Goal: Task Accomplishment & Management: Manage account settings

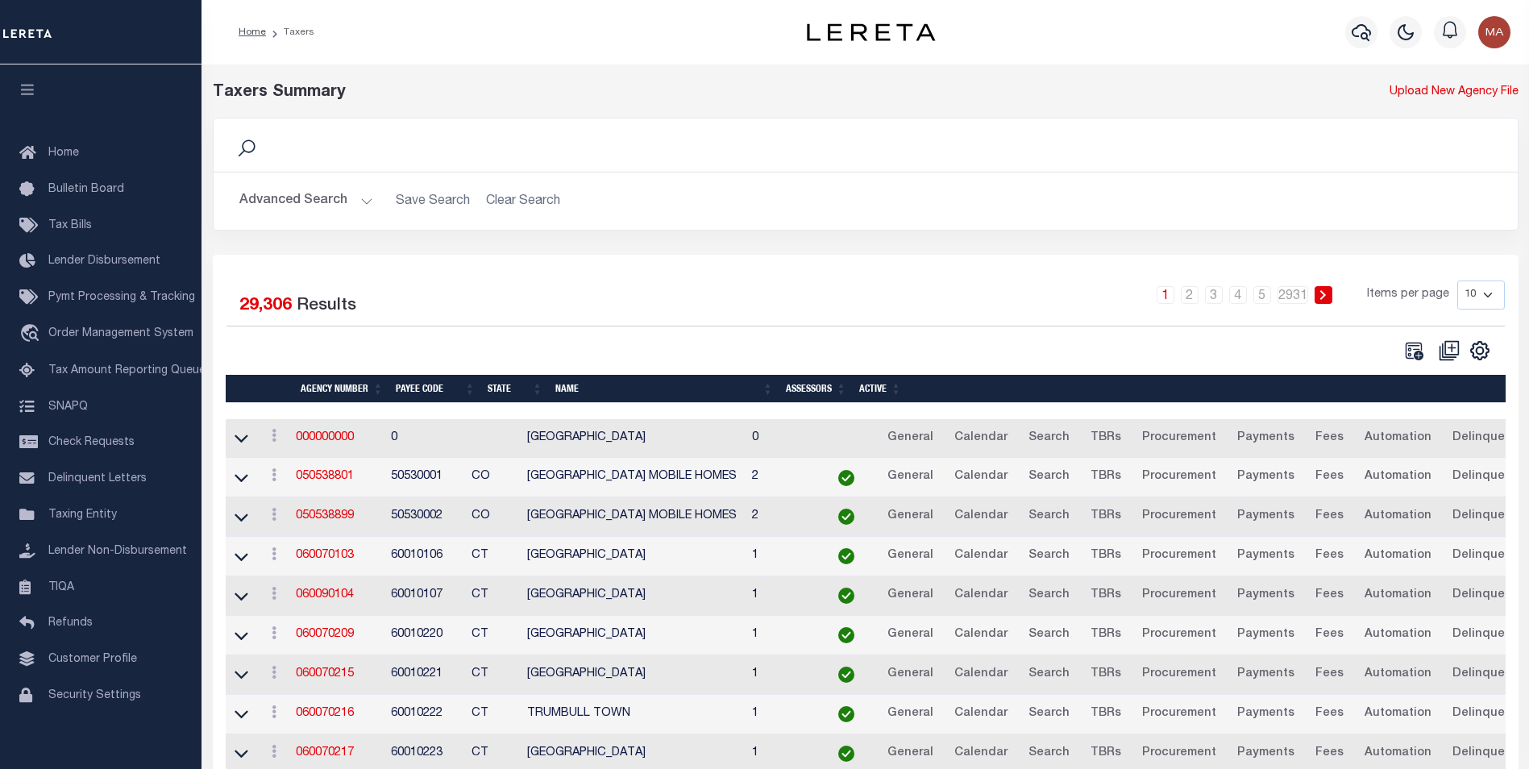
click at [359, 204] on button "Advanced Search" at bounding box center [306, 200] width 134 height 31
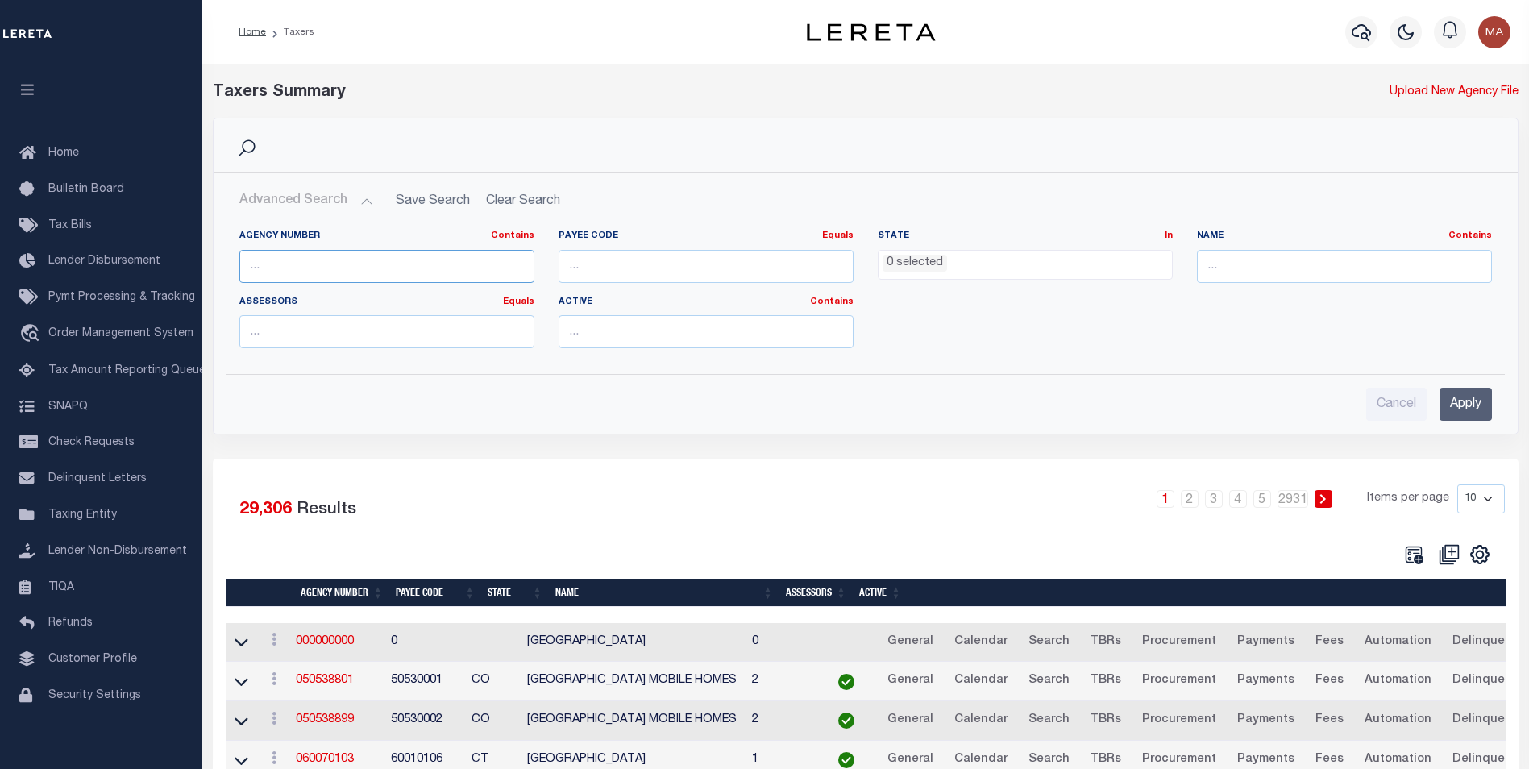
click at [357, 269] on input "text" at bounding box center [386, 266] width 295 height 33
paste input "421522001"
type input "421522001"
click at [1471, 410] on input "Apply" at bounding box center [1466, 404] width 52 height 33
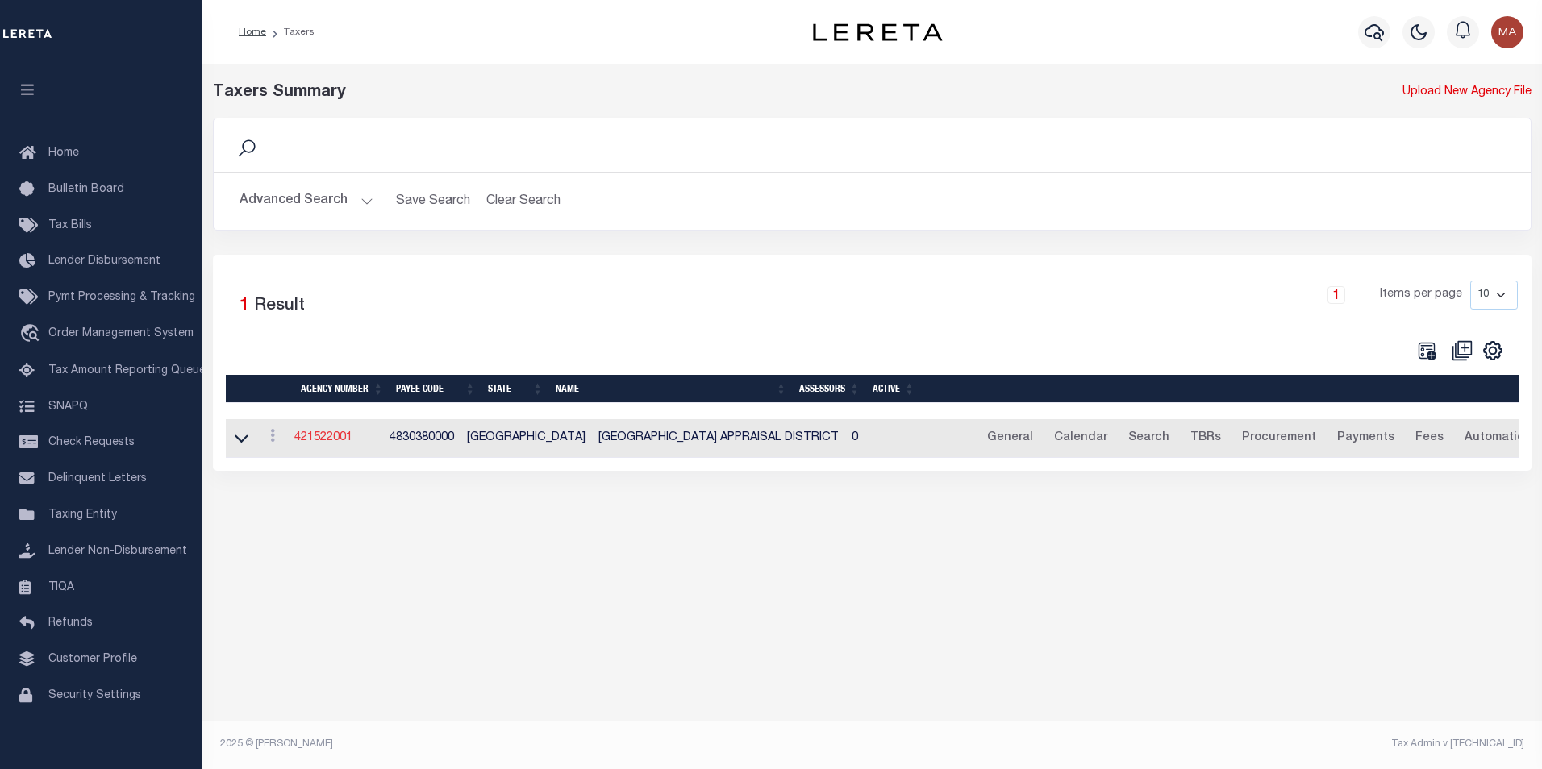
click at [333, 439] on link "421522001" at bounding box center [323, 437] width 58 height 11
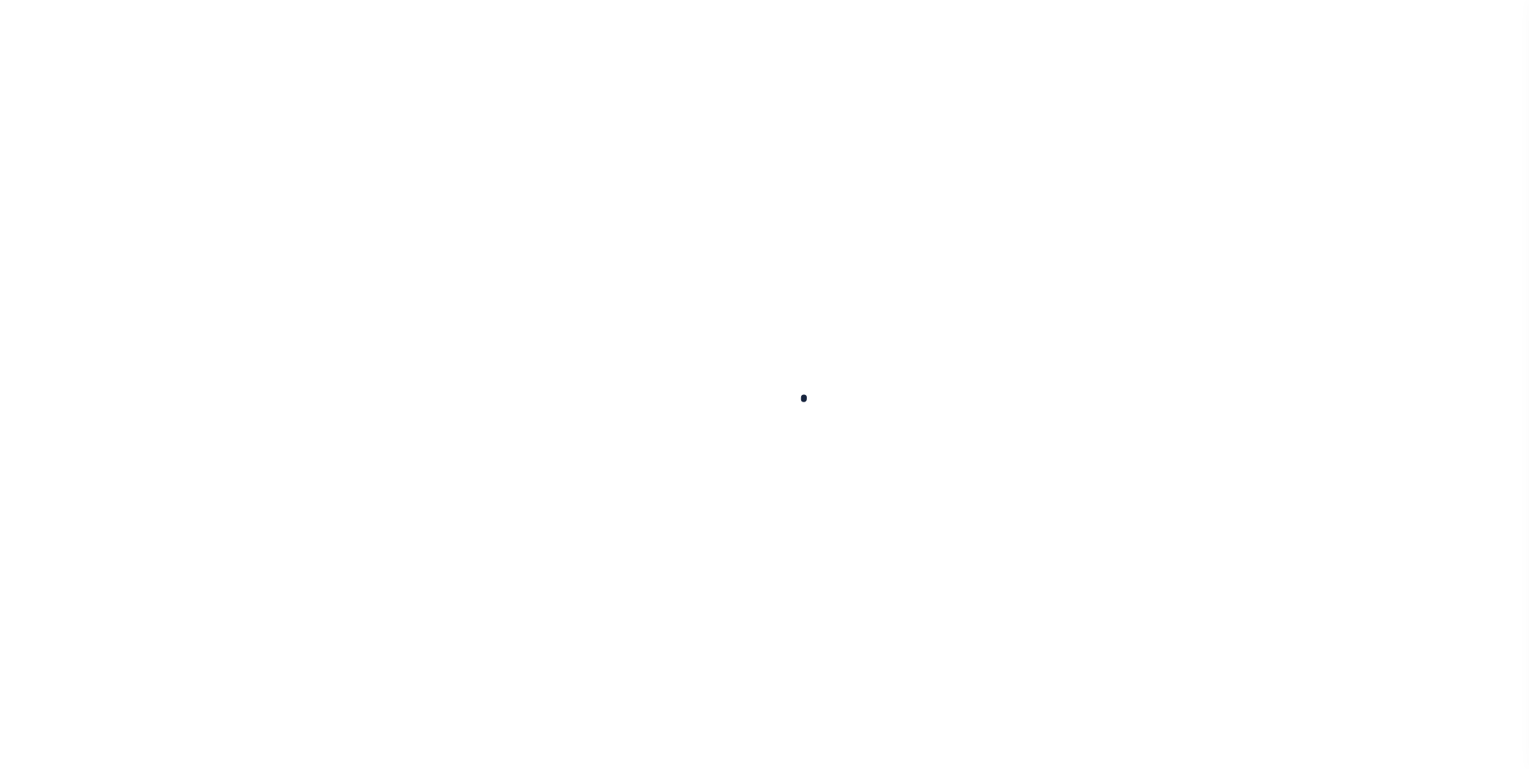
select select
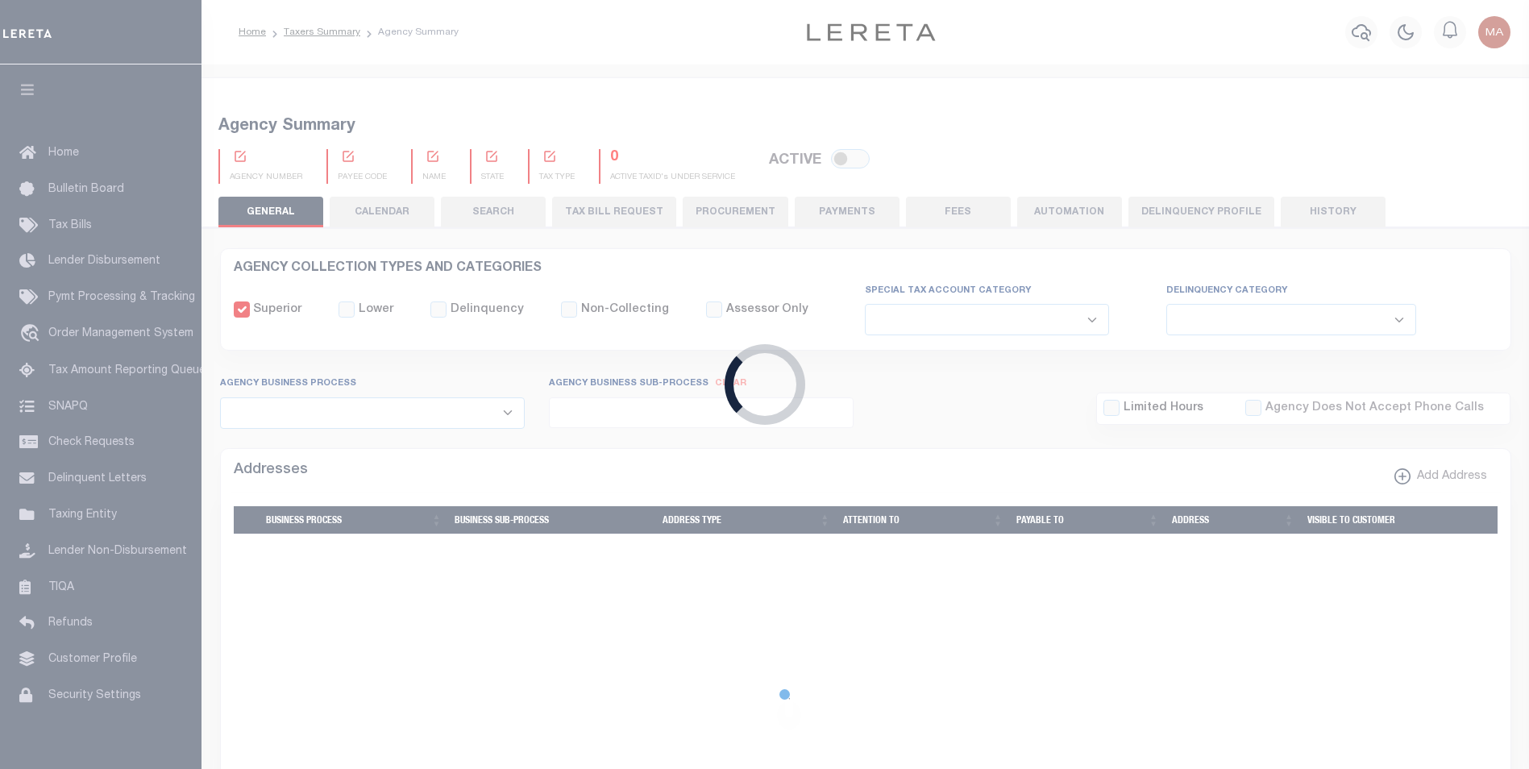
checkbox input "false"
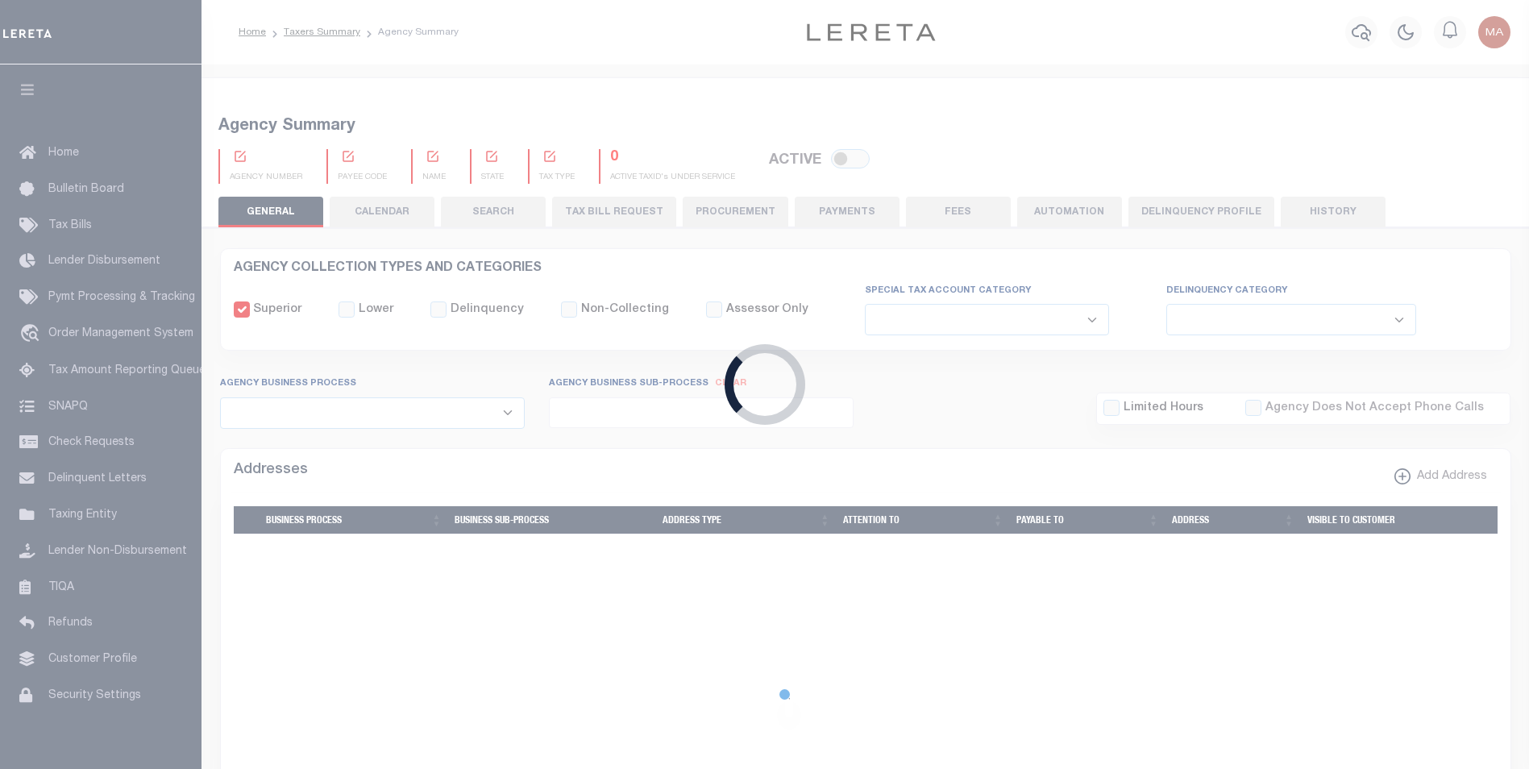
checkbox input "false"
type input "4830380000"
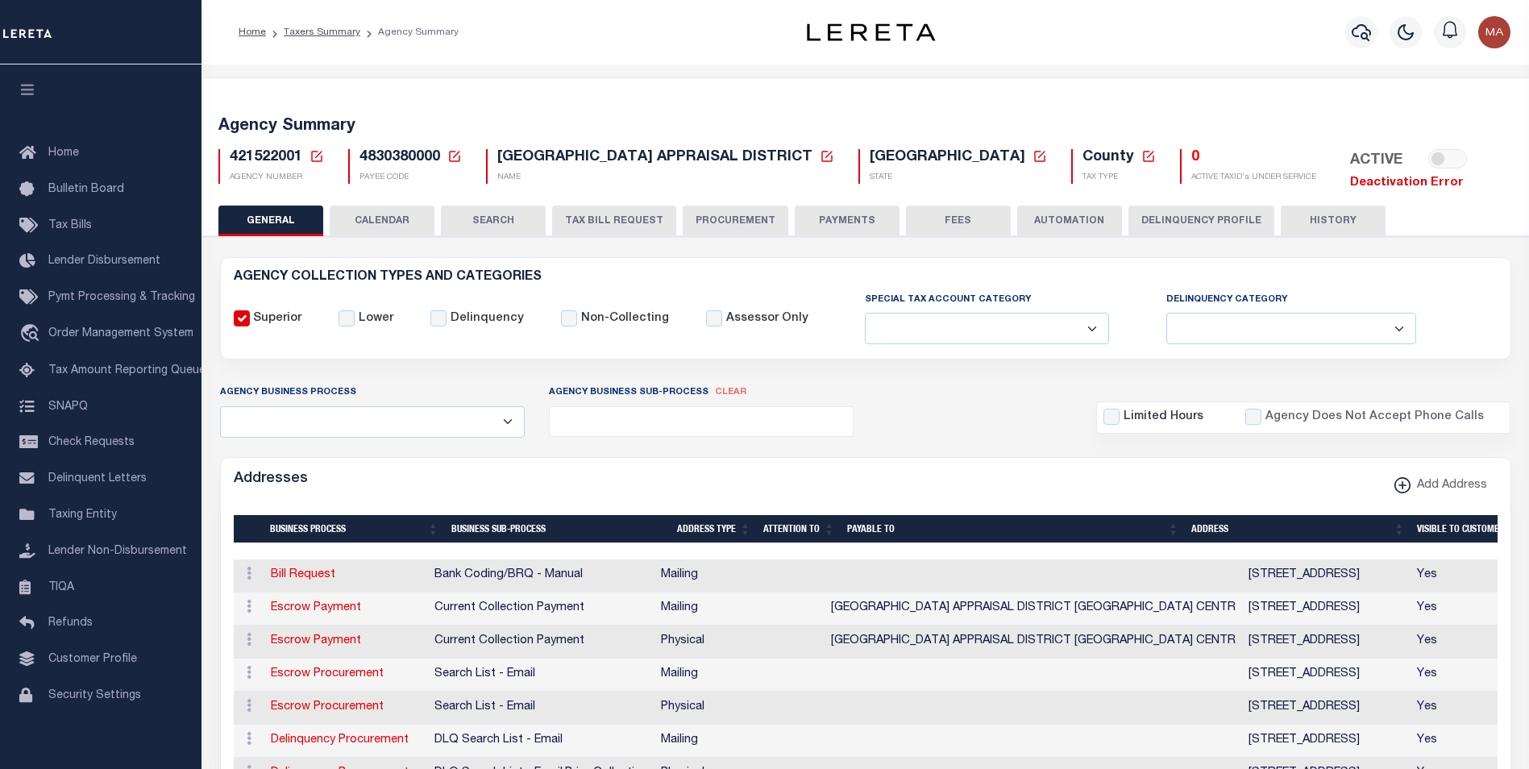
click at [1192, 162] on h5 "0" at bounding box center [1254, 158] width 125 height 18
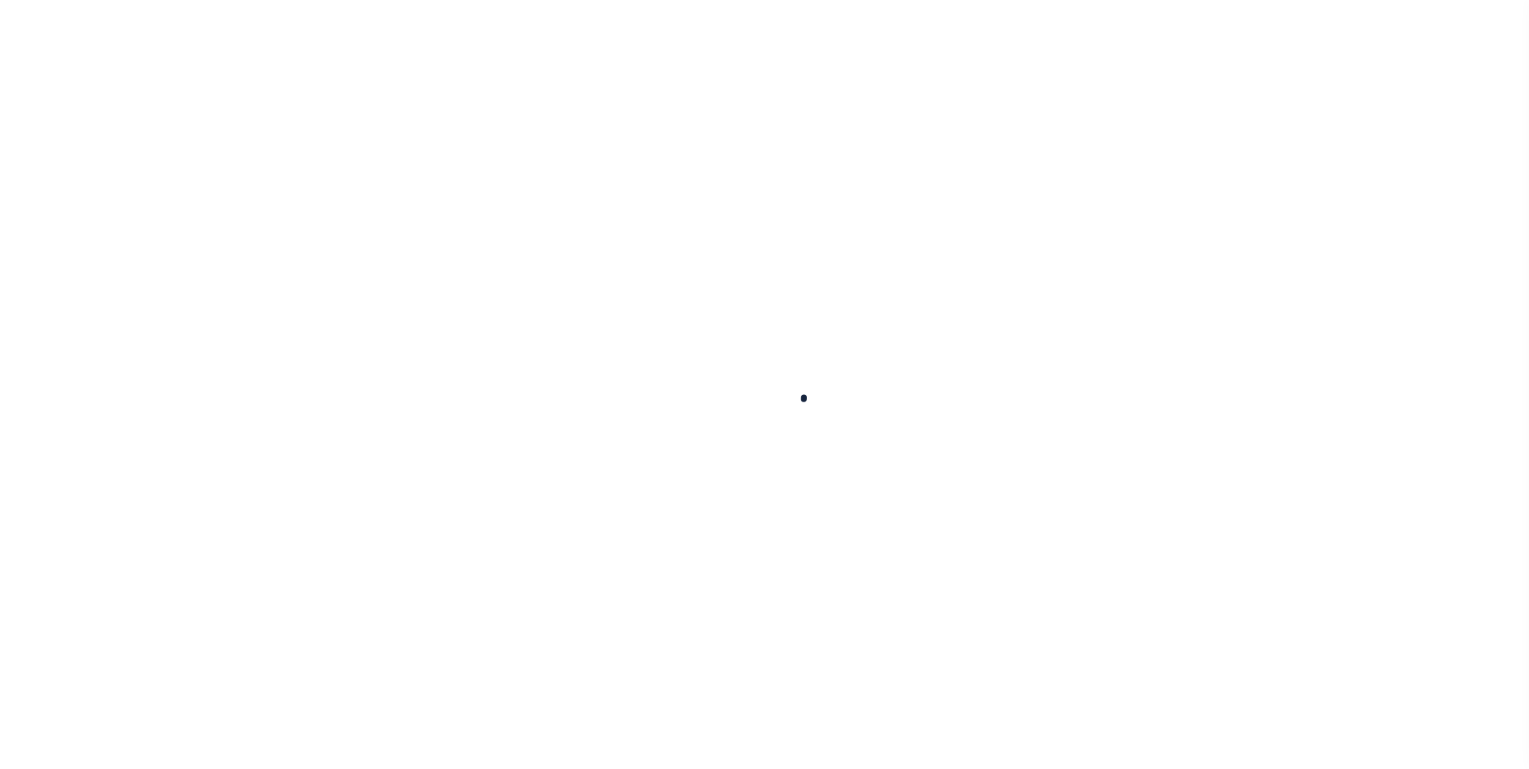
select select
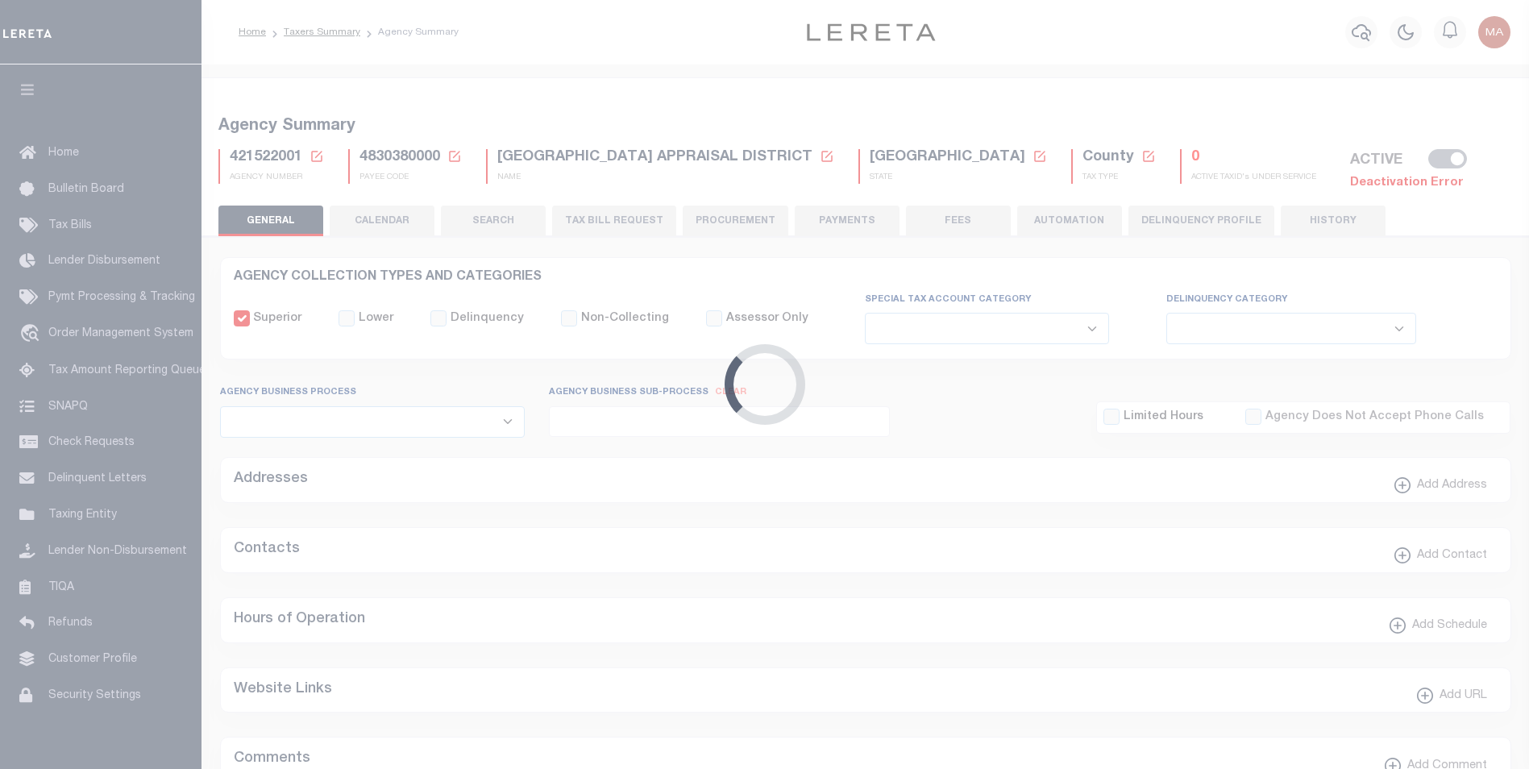
checkbox input "false"
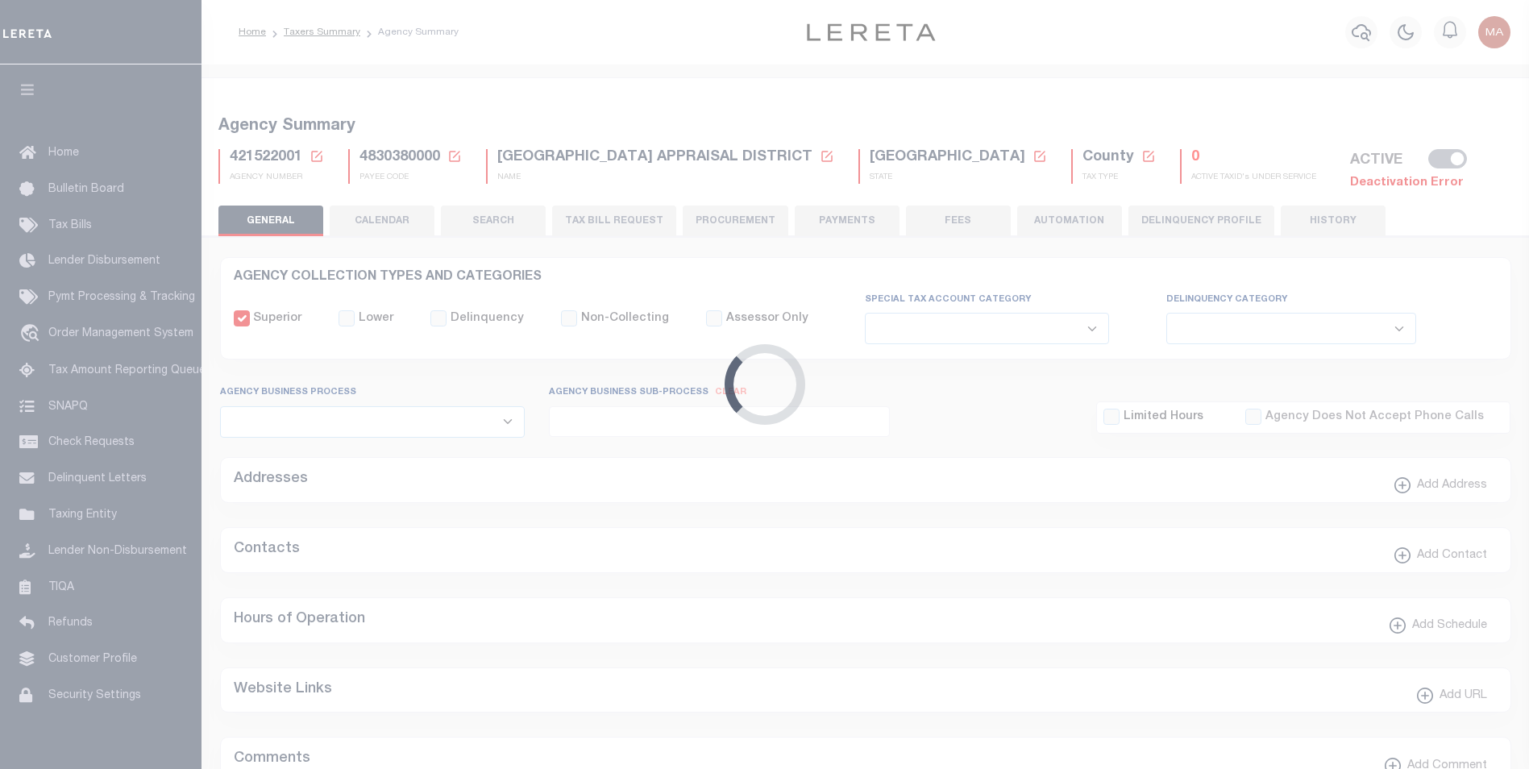
type input "4830380000"
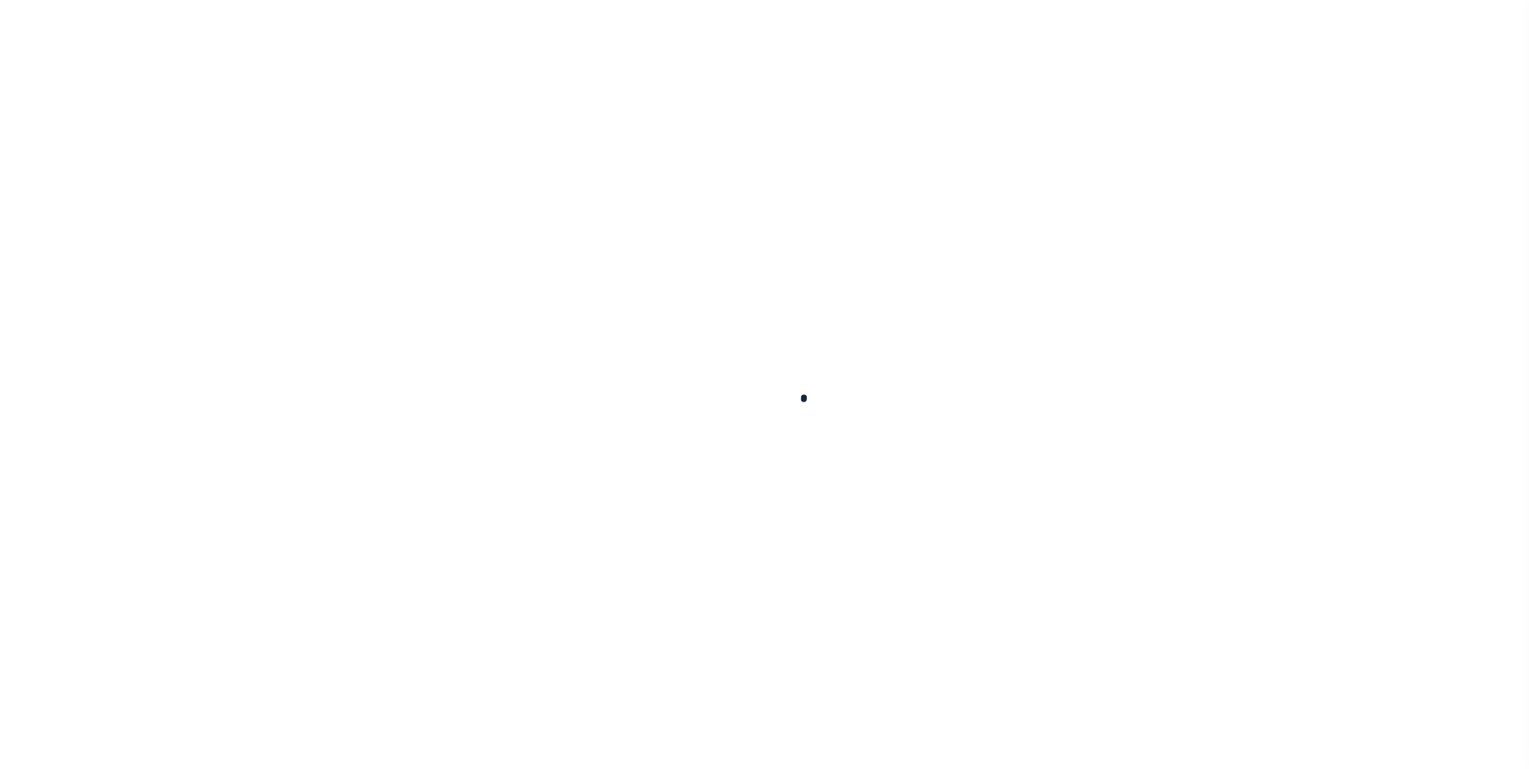
select select
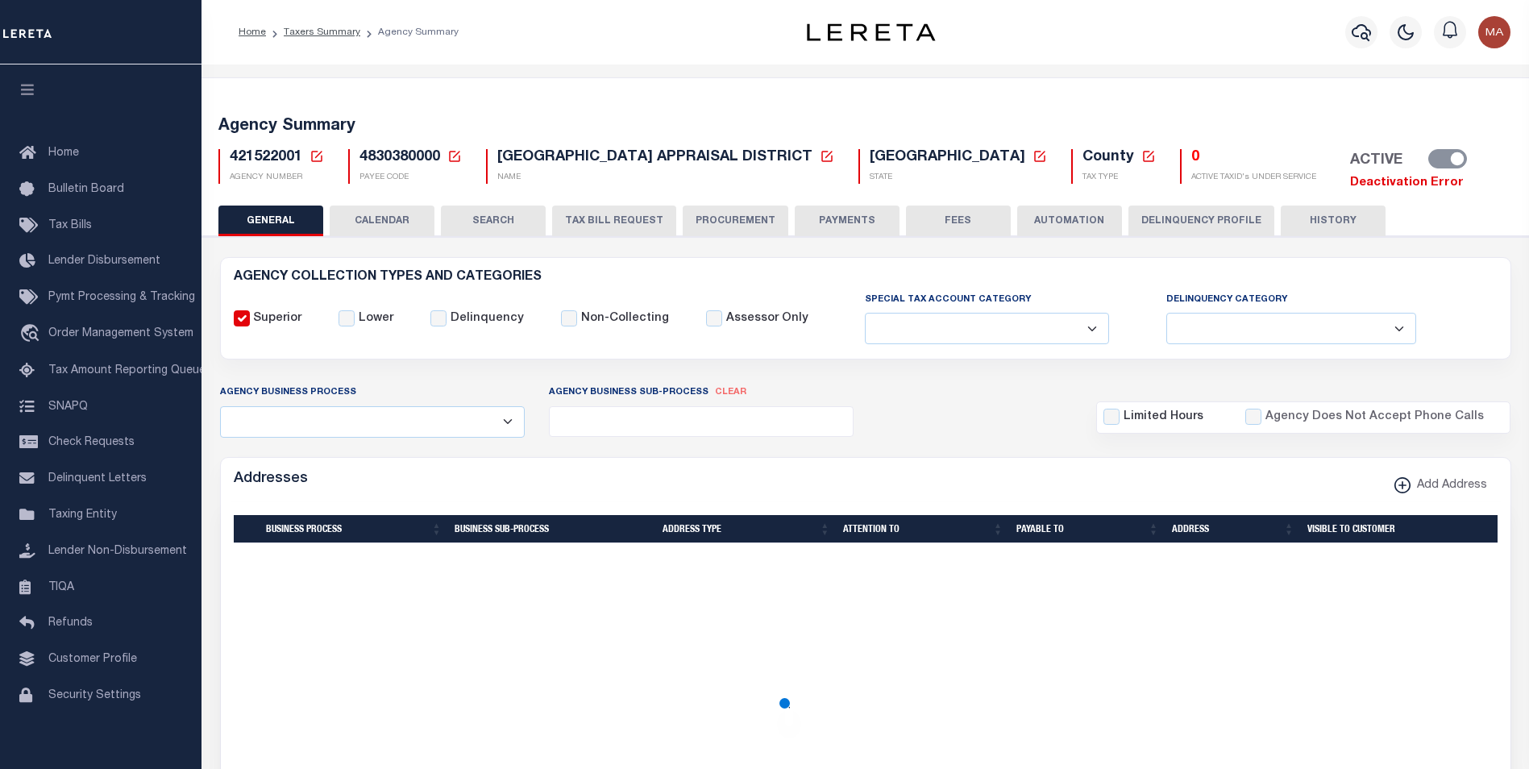
click at [1192, 159] on h5 "0" at bounding box center [1254, 158] width 125 height 18
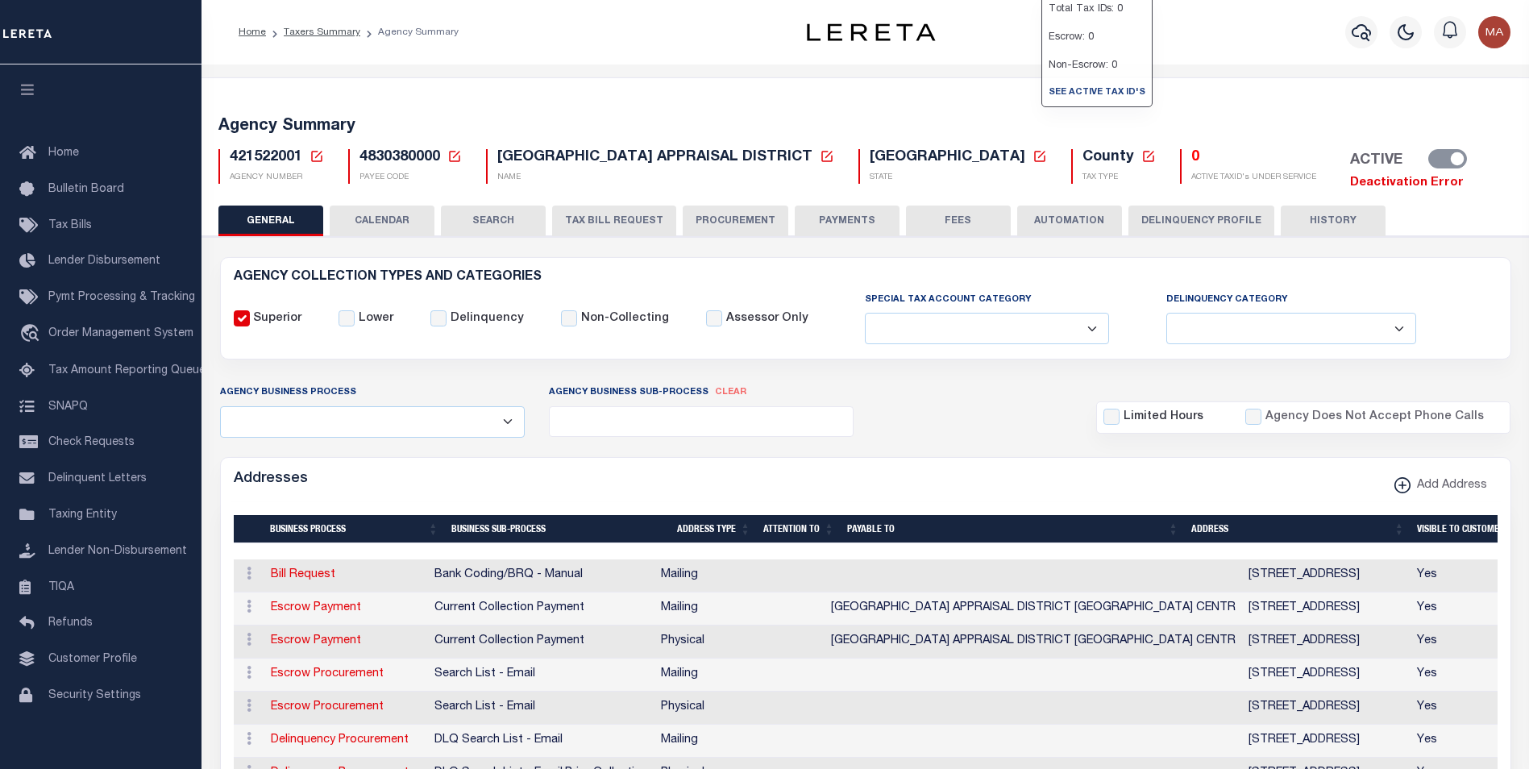
click at [1192, 159] on h5 "0" at bounding box center [1254, 158] width 125 height 18
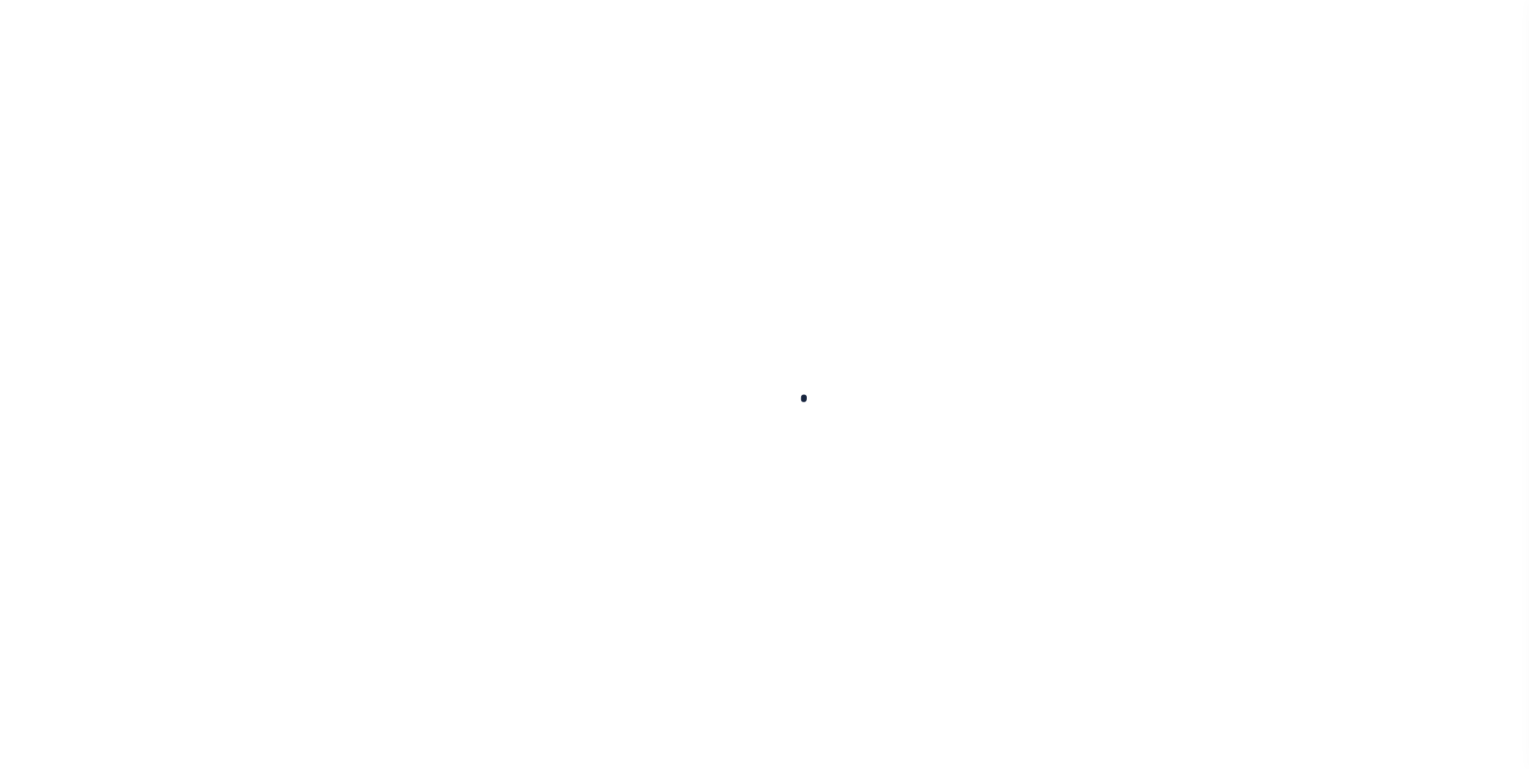
select select
checkbox input "false"
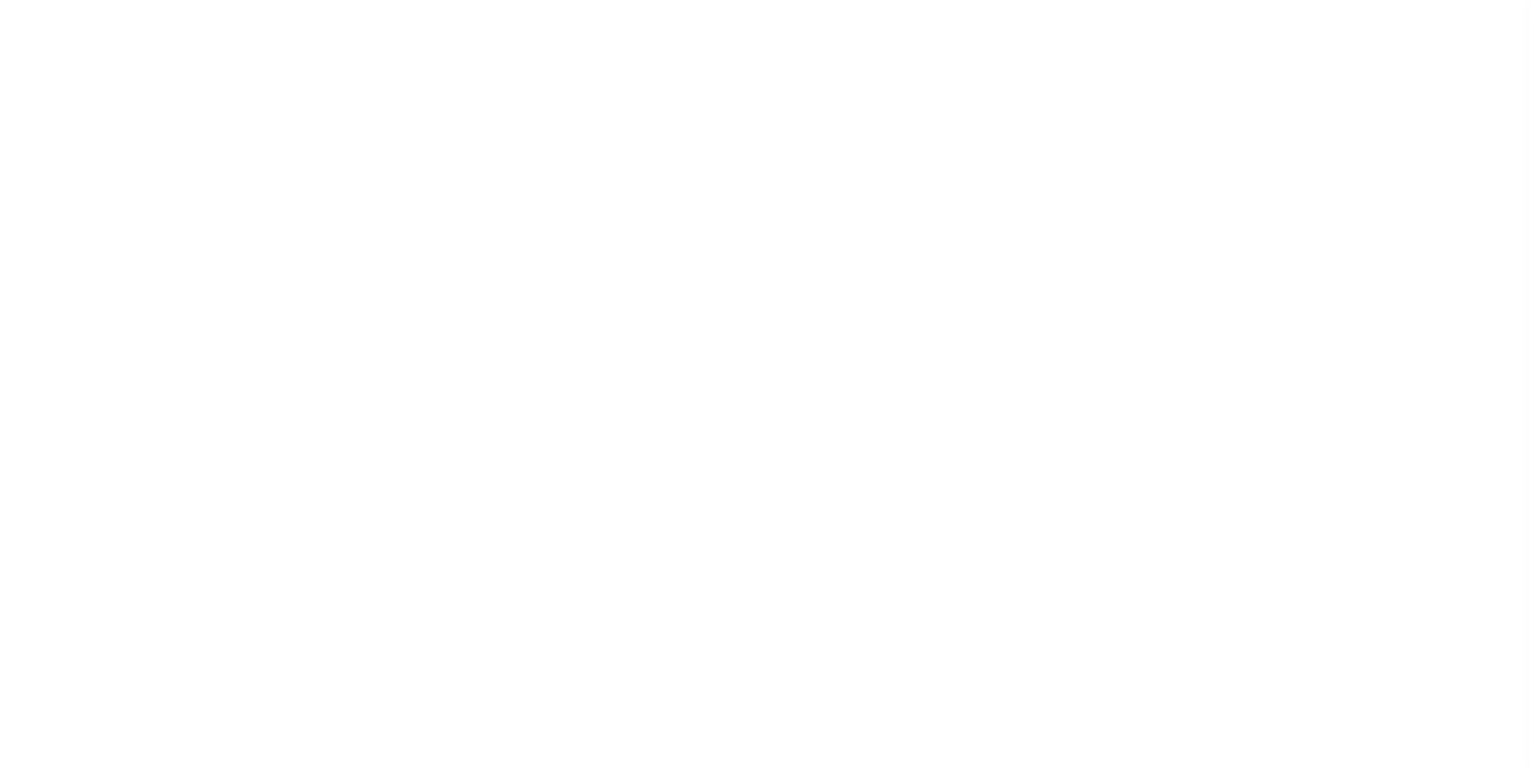
checkbox input "false"
type input "4830380000"
select select
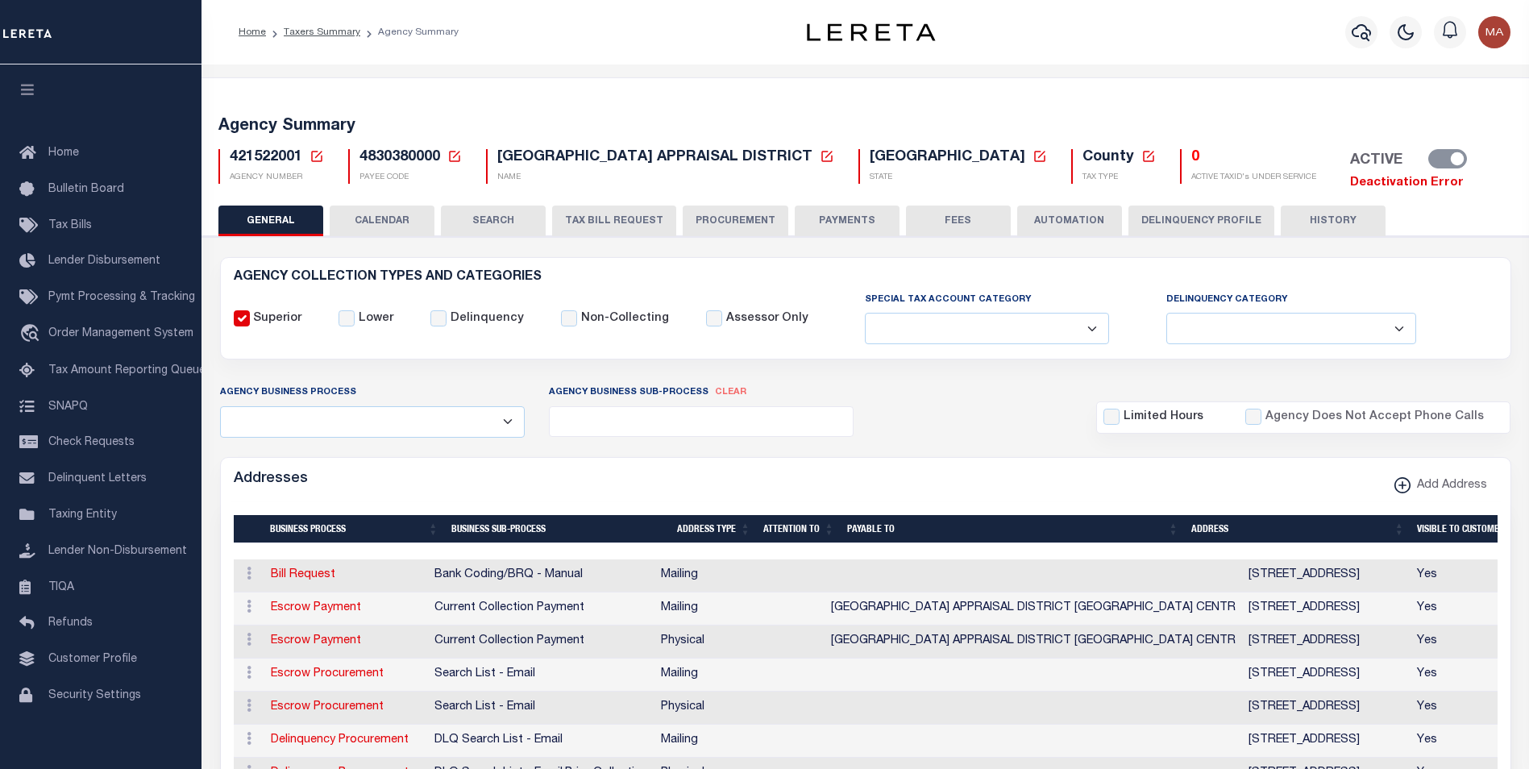
click at [1350, 181] on link "Deactivation Error" at bounding box center [1407, 183] width 114 height 12
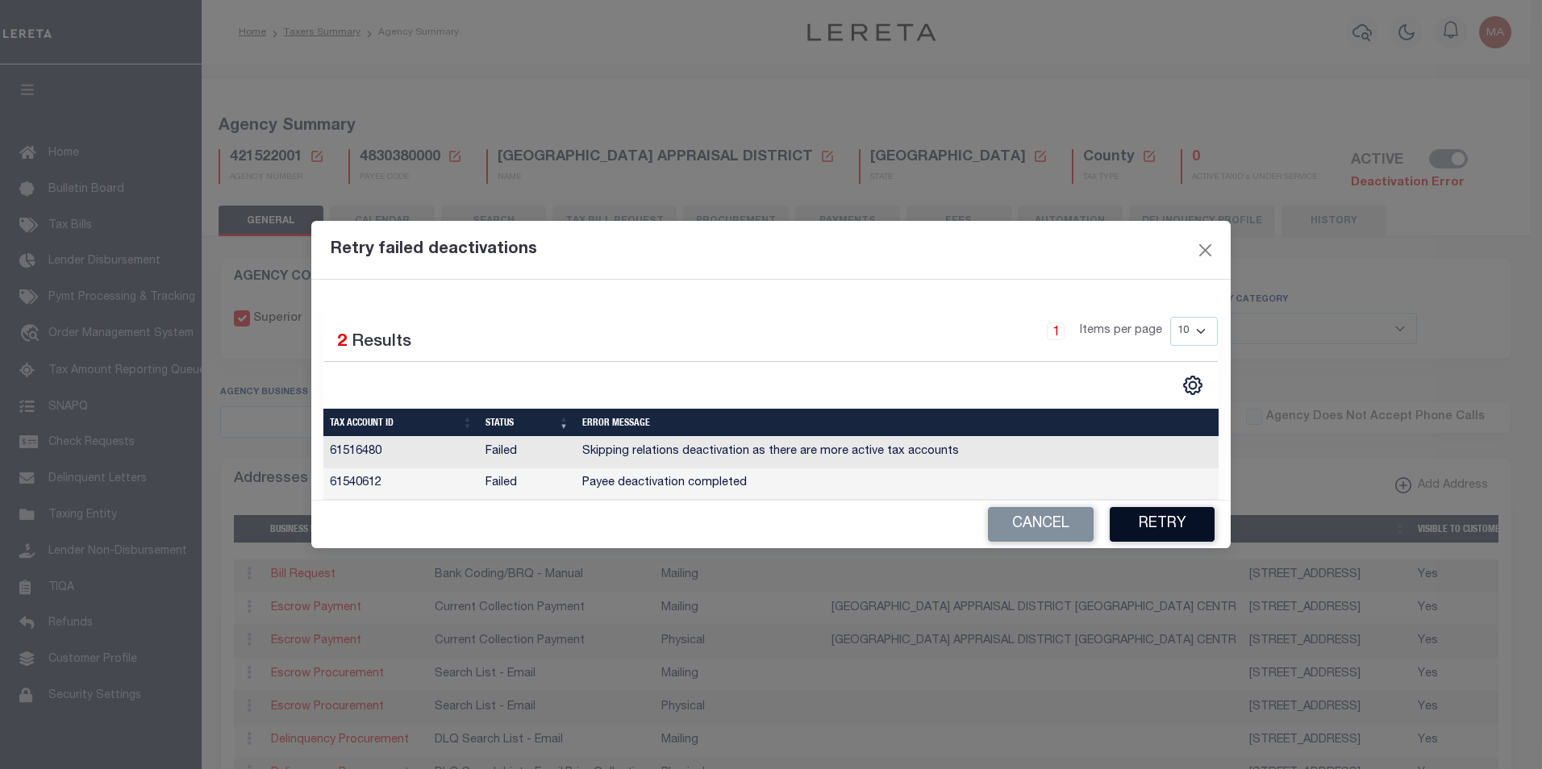
click at [1174, 526] on button "Retry" at bounding box center [1161, 524] width 105 height 35
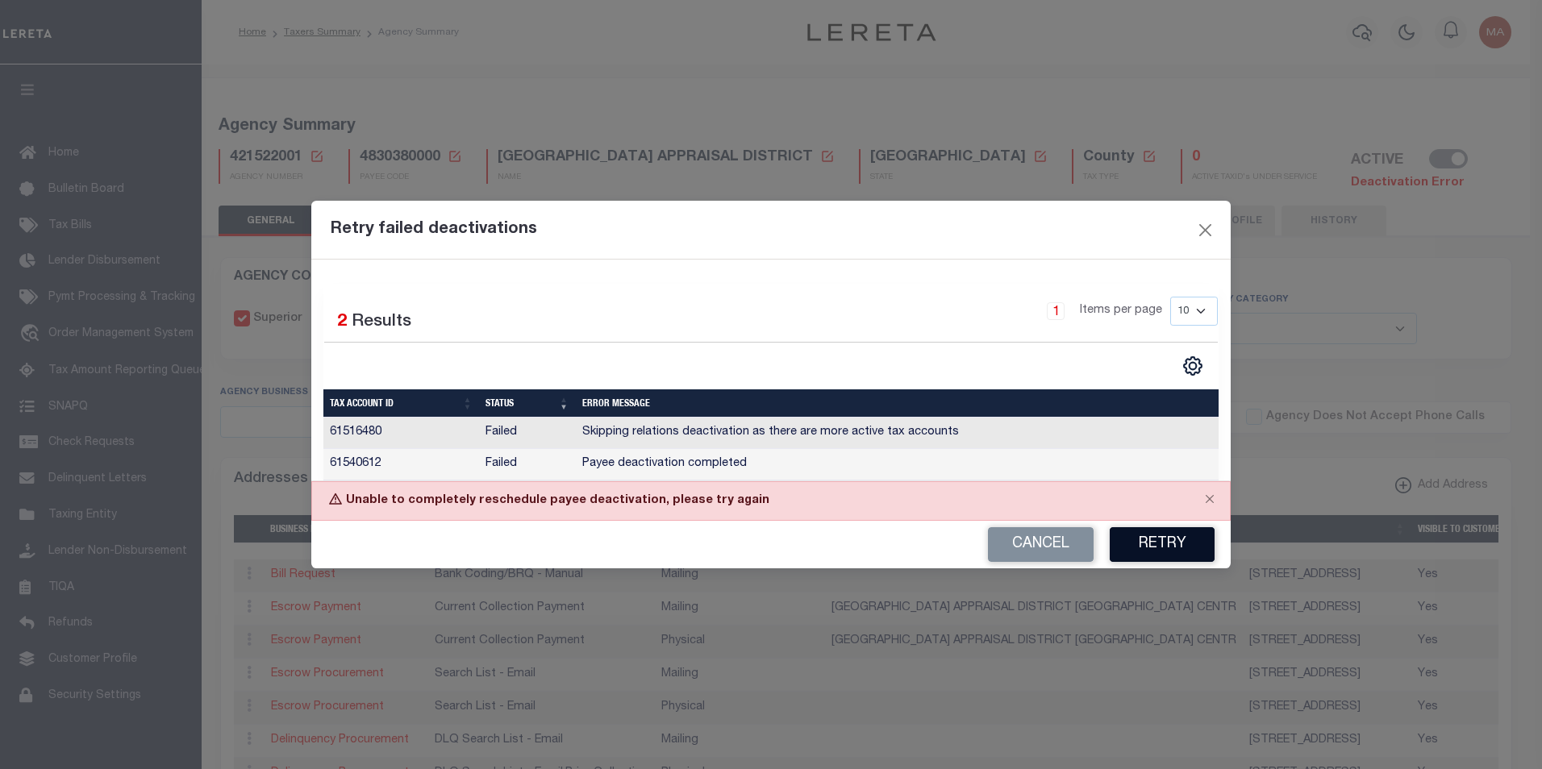
click at [1173, 543] on button "Retry" at bounding box center [1161, 544] width 105 height 35
click at [1042, 545] on button "Cancel" at bounding box center [1041, 544] width 106 height 35
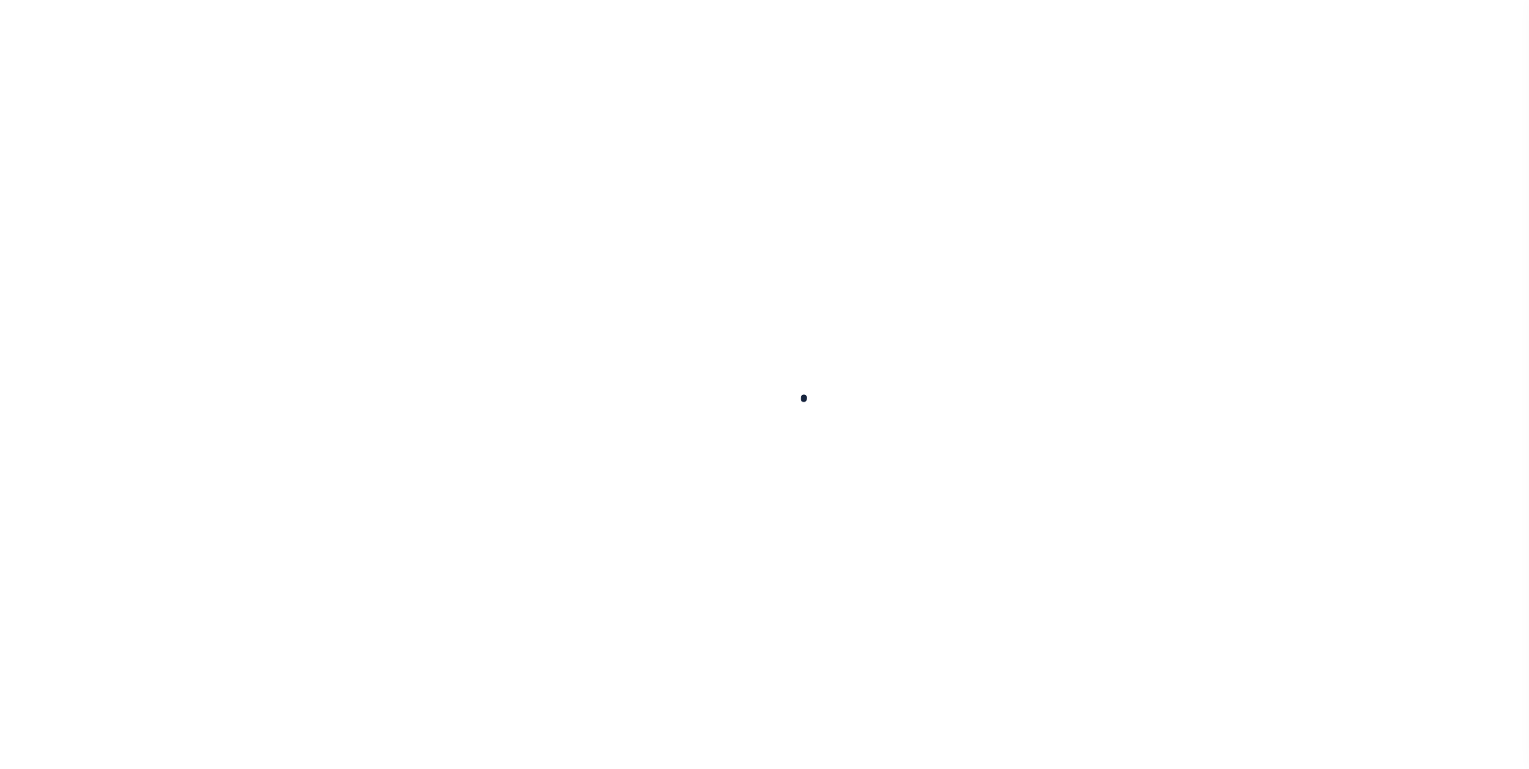
select select
checkbox input "false"
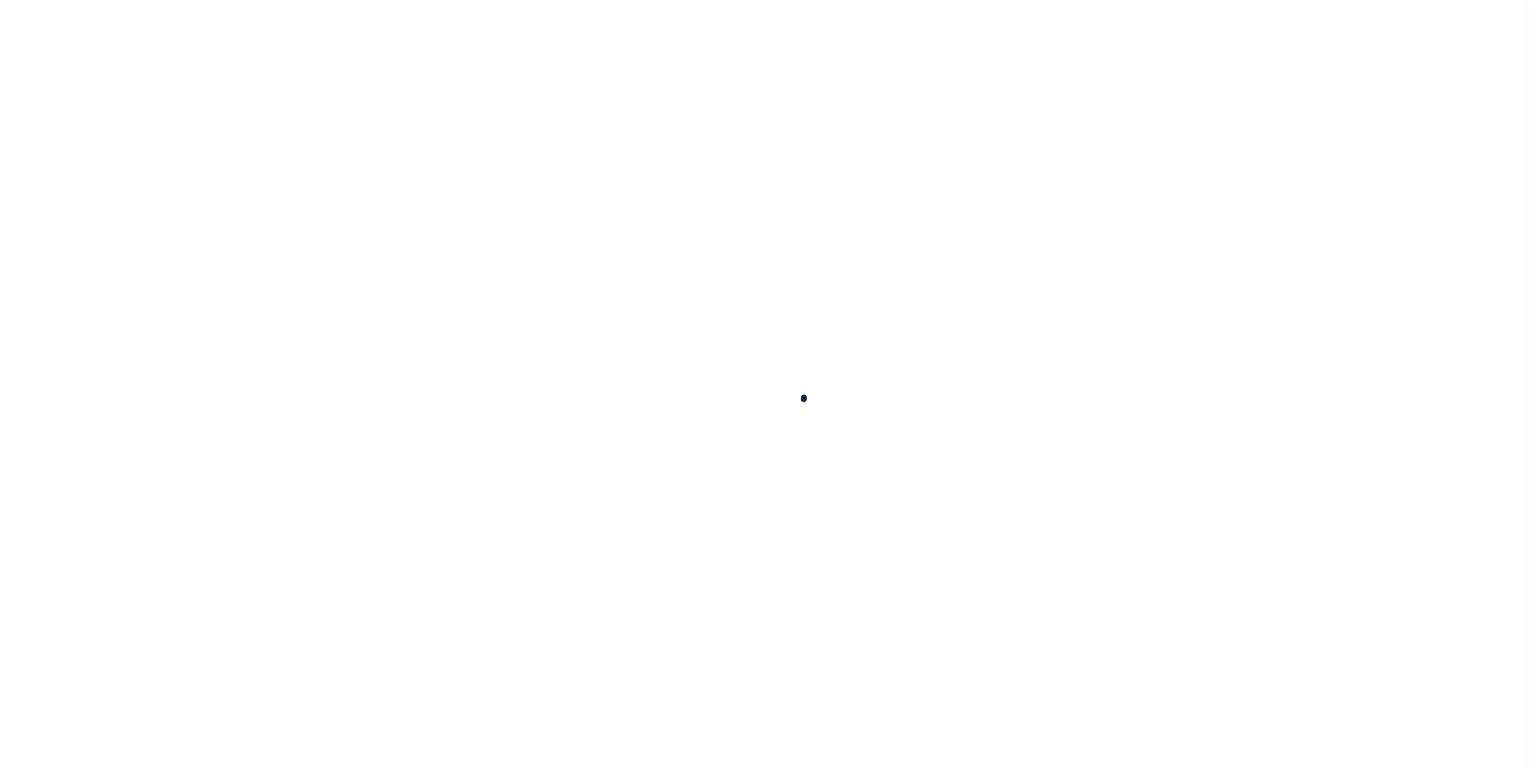
checkbox input "false"
type input "4830380000"
